Goal: Information Seeking & Learning: Learn about a topic

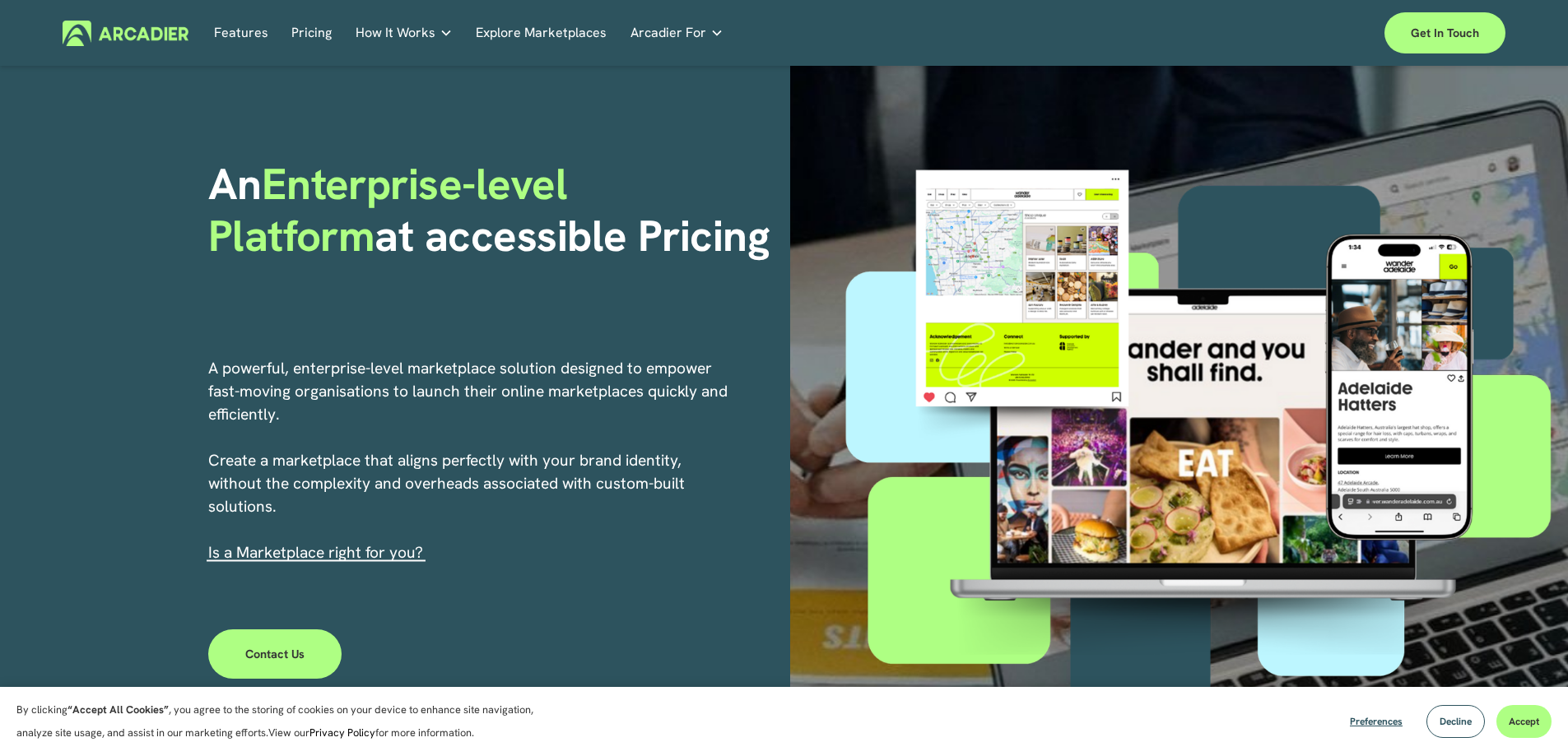
scroll to position [83, 0]
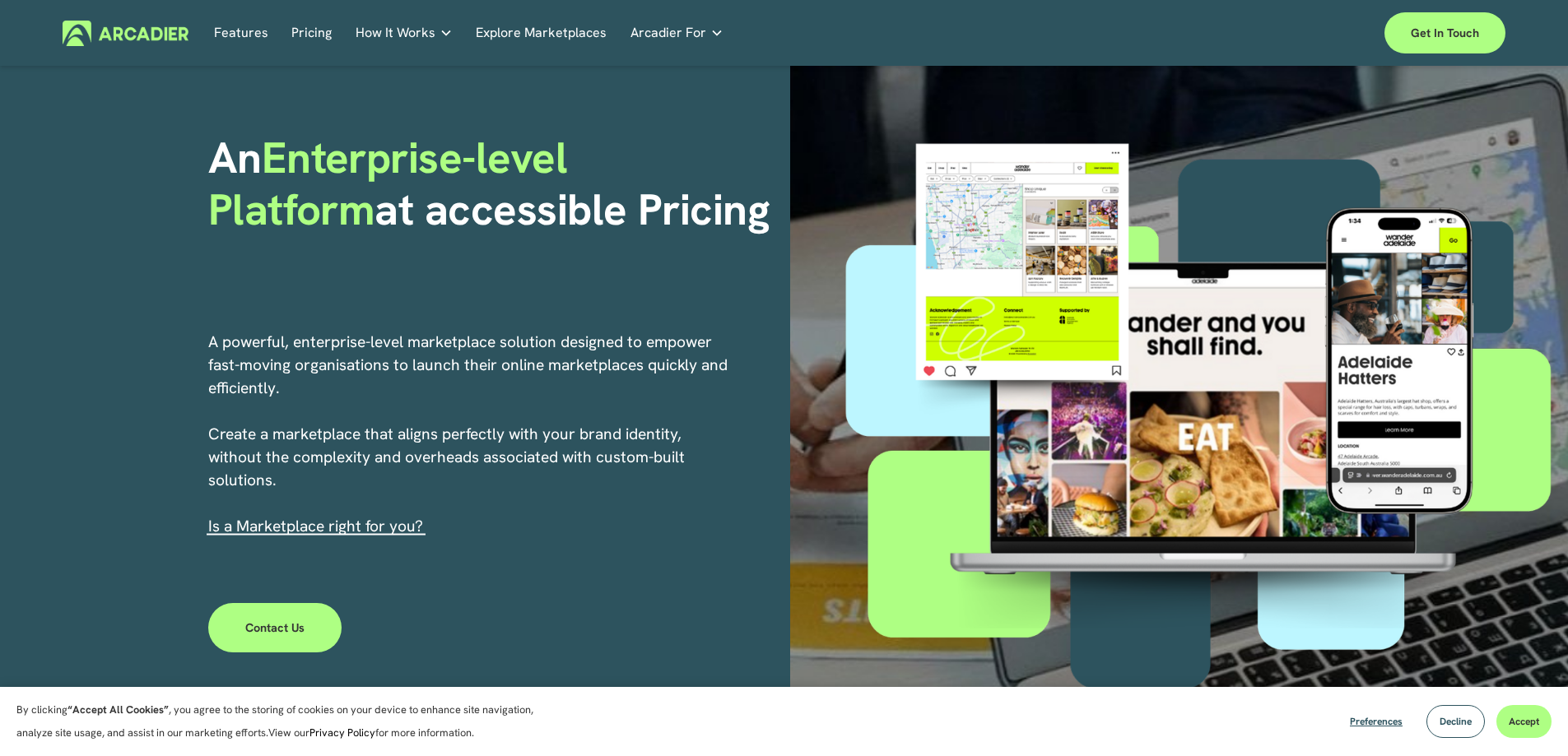
click at [385, 526] on link "s a Marketplace right for you?" at bounding box center [317, 526] width 211 height 21
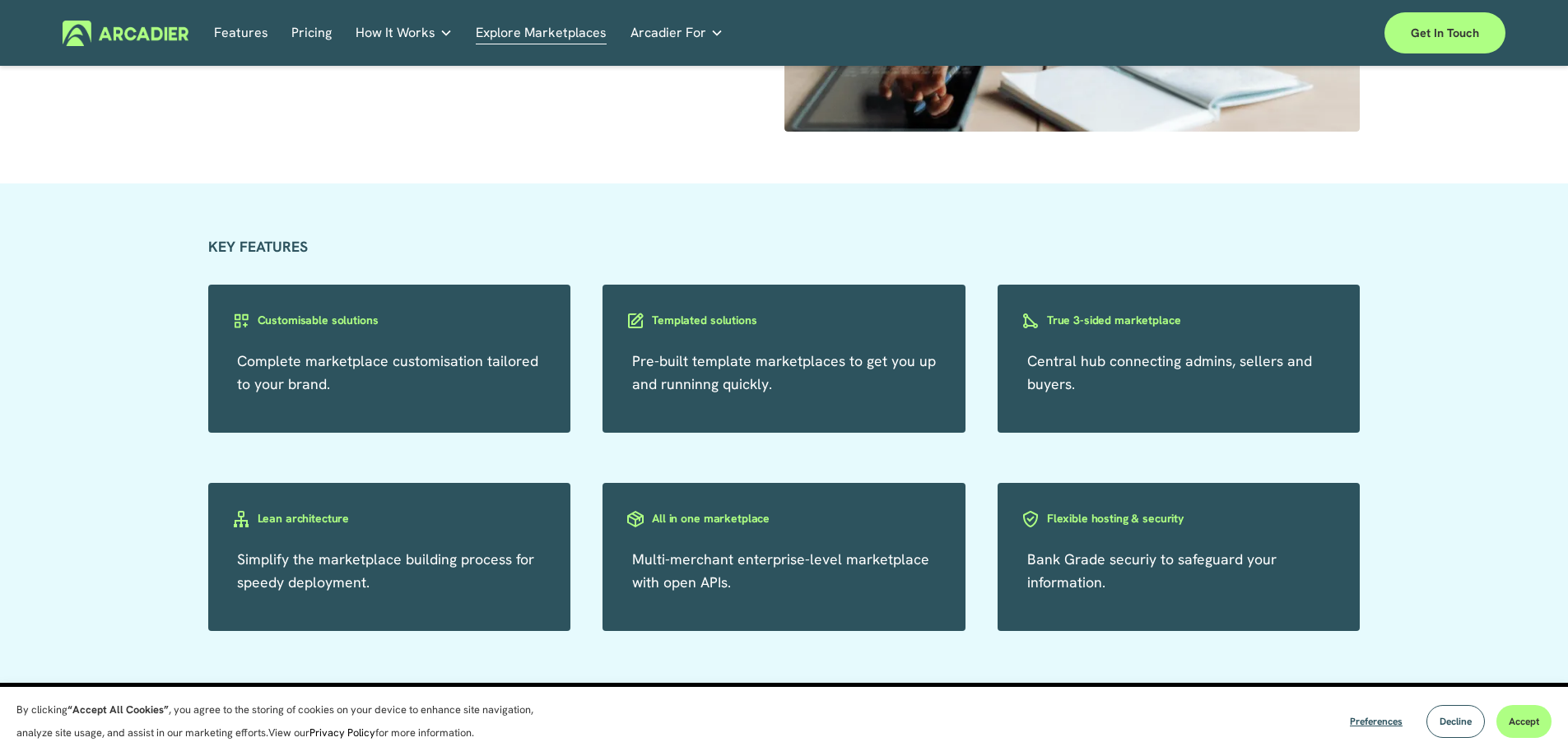
scroll to position [2798, 0]
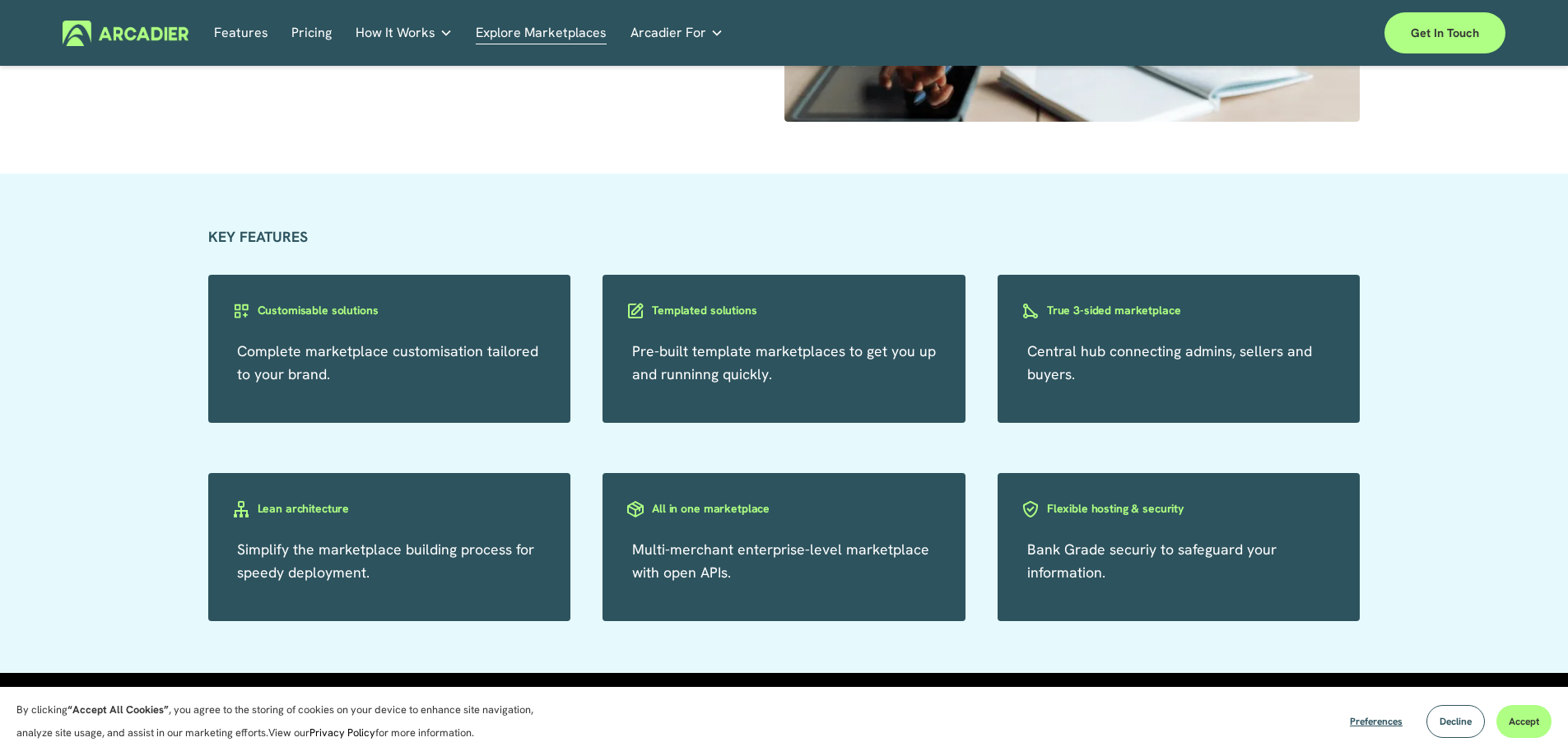
click at [0, 0] on link "Retail Marketplaces Whatever you are offering to your customer, we bring it all…" at bounding box center [0, 0] width 0 height 0
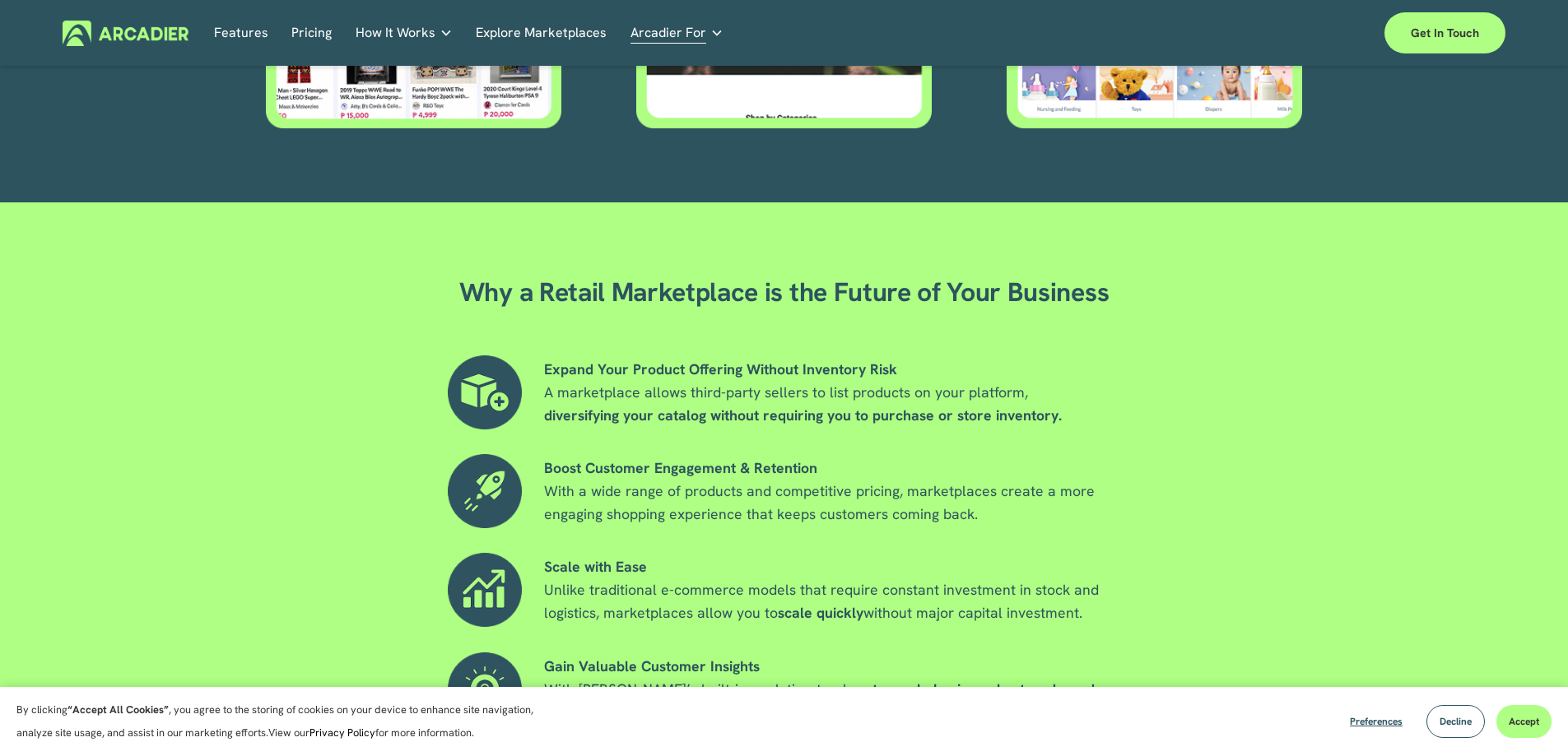
scroll to position [1235, 0]
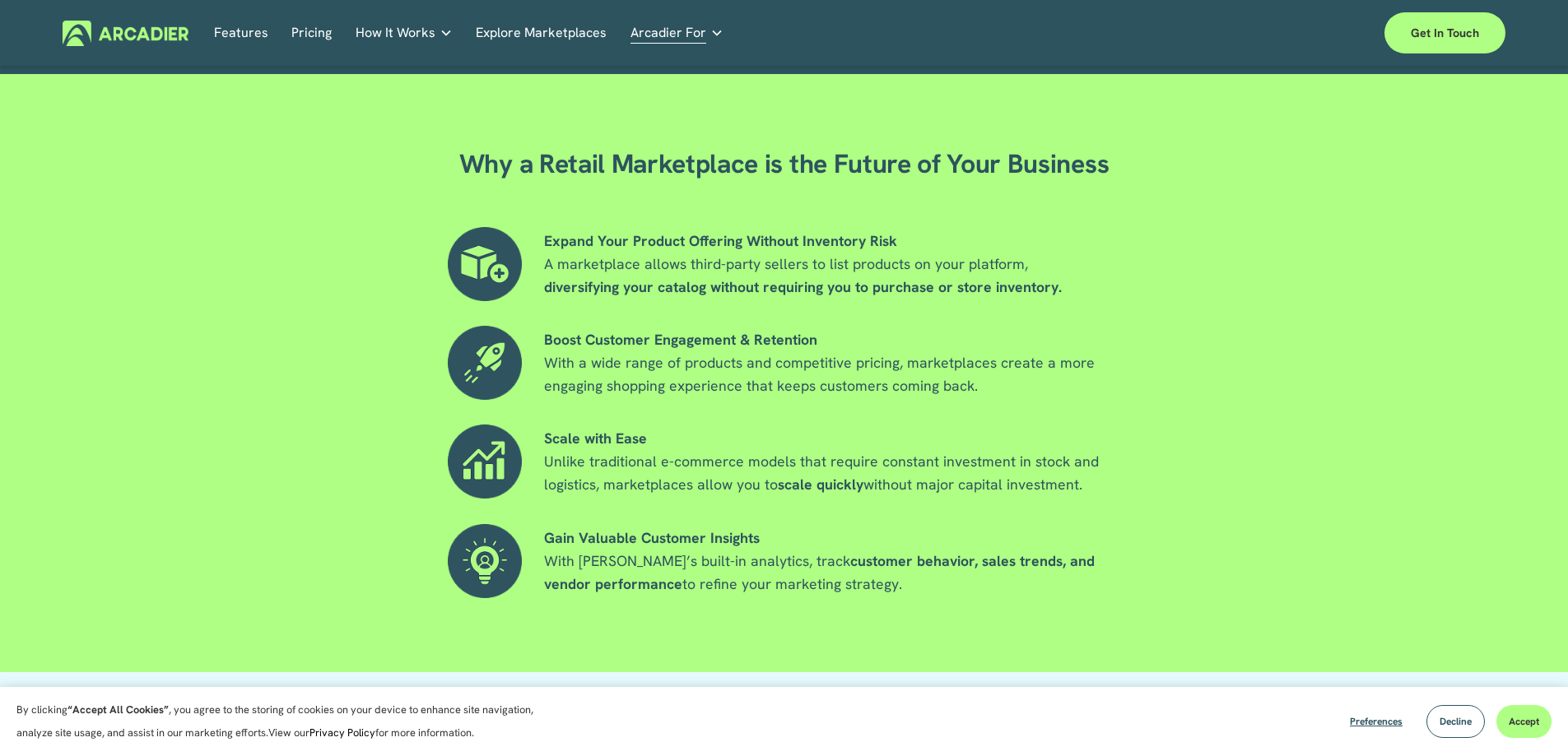
click at [0, 0] on h5 "Why Arcadier" at bounding box center [0, 0] width 0 height 0
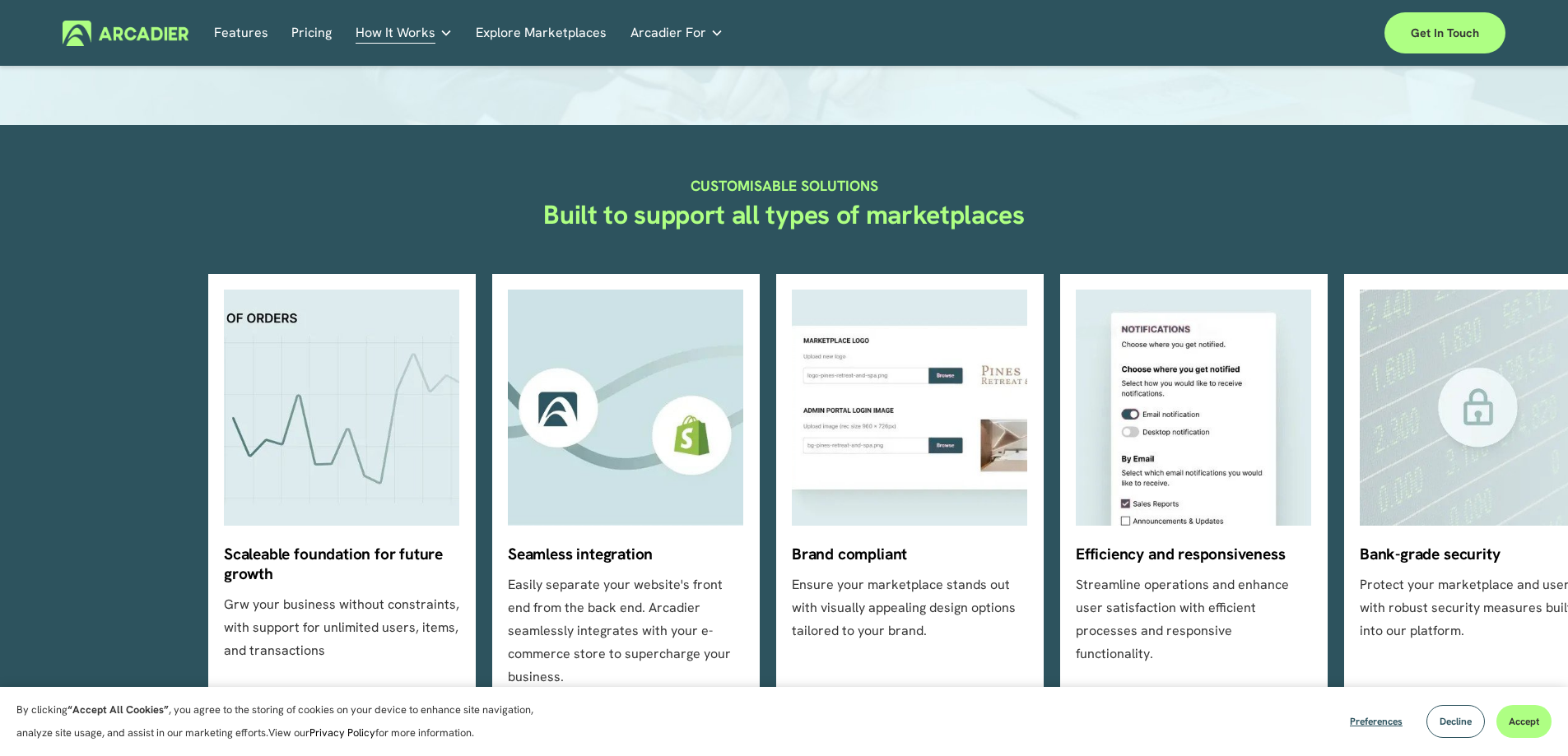
scroll to position [411, 0]
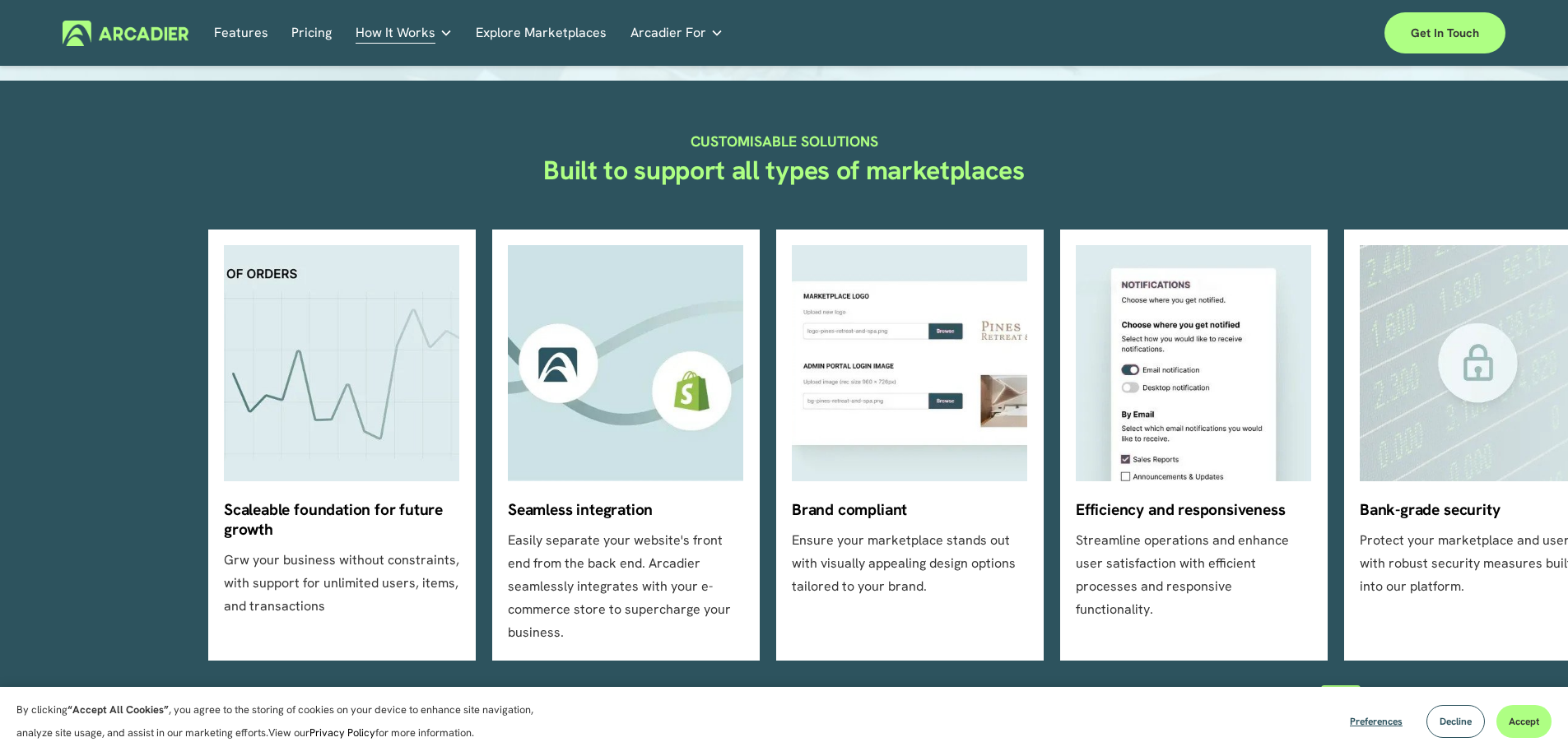
click at [320, 29] on link "Pricing" at bounding box center [311, 33] width 40 height 25
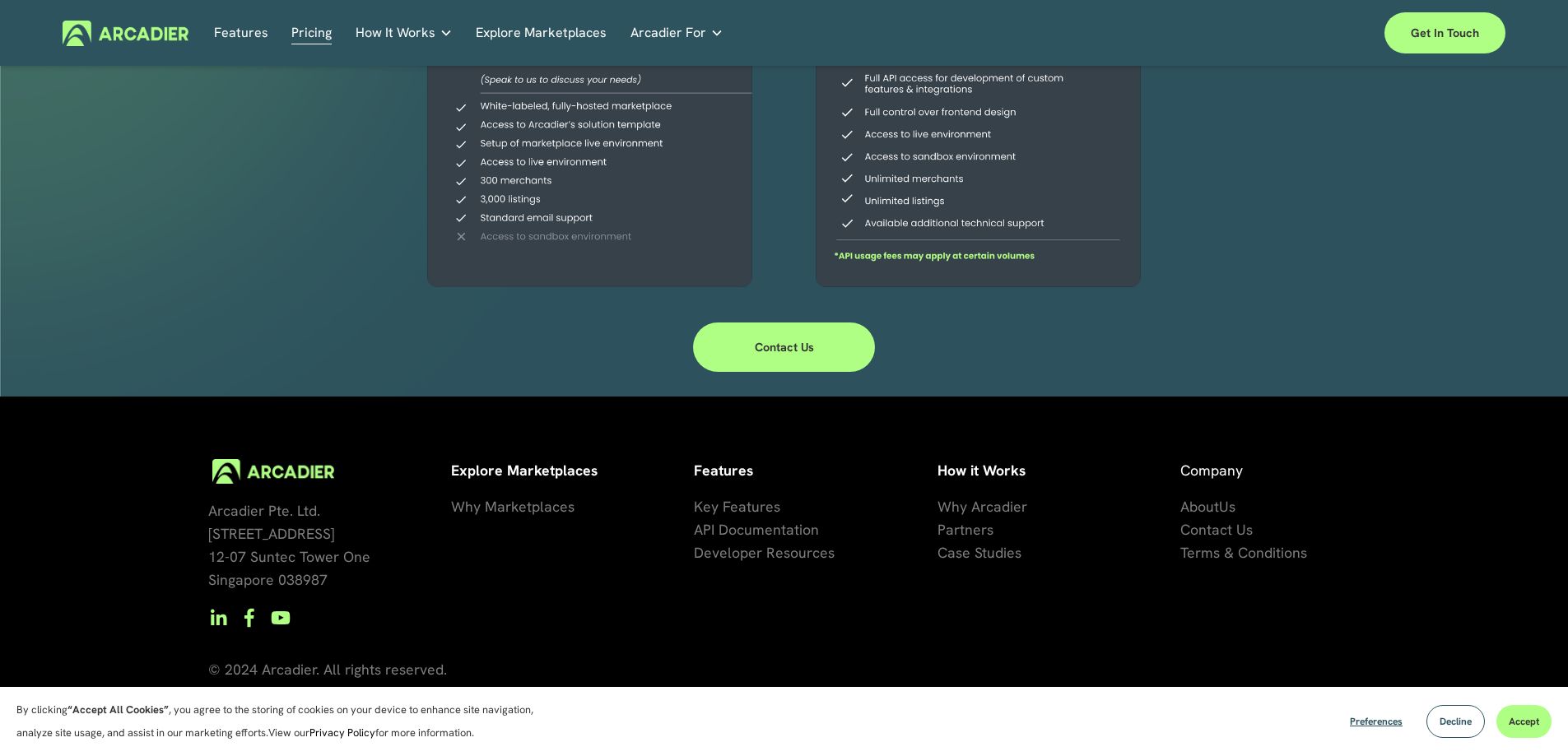
scroll to position [513, 0]
